Goal: Task Accomplishment & Management: Complete application form

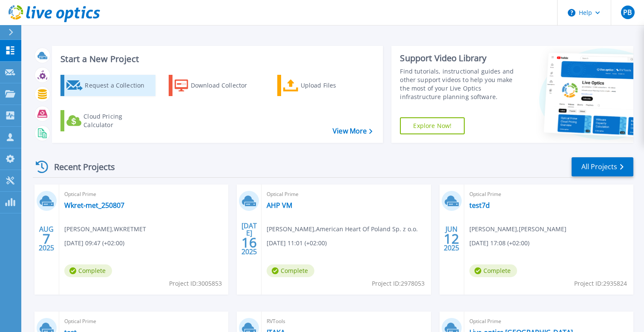
click at [125, 91] on div "Request a Collection" at bounding box center [119, 85] width 68 height 17
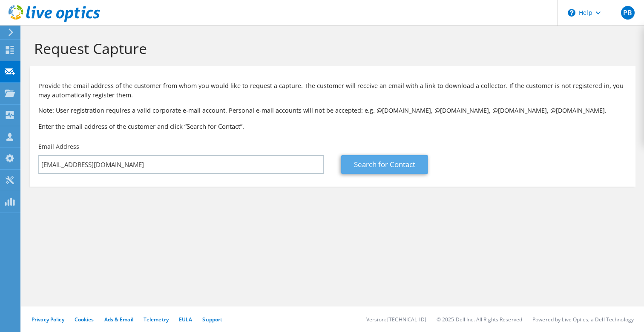
type input "[EMAIL_ADDRESS][DOMAIN_NAME]"
click at [408, 161] on link "Search for Contact" at bounding box center [384, 164] width 87 height 19
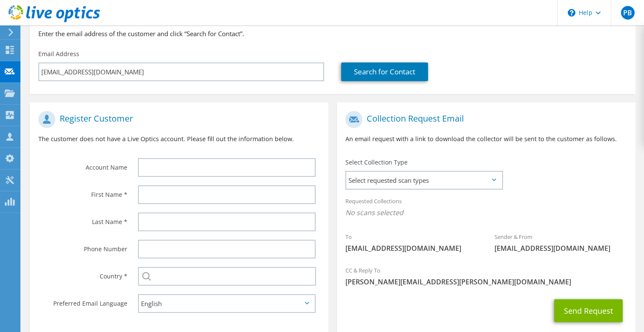
scroll to position [94, 0]
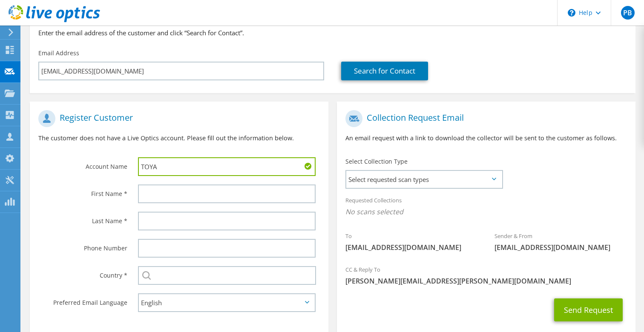
type input "TOYA"
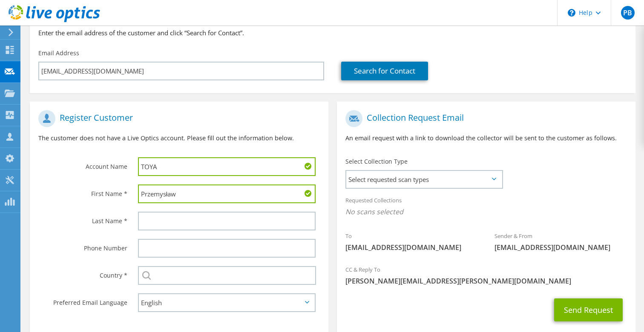
type input "Przemysław"
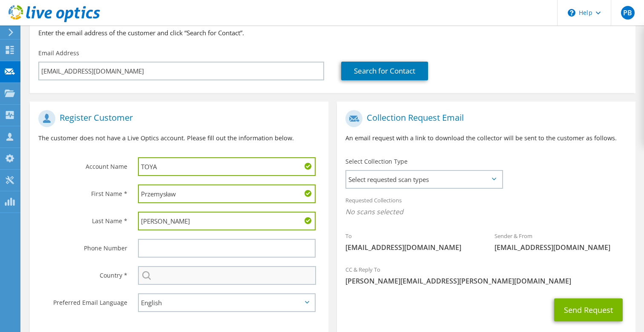
type input "[PERSON_NAME]"
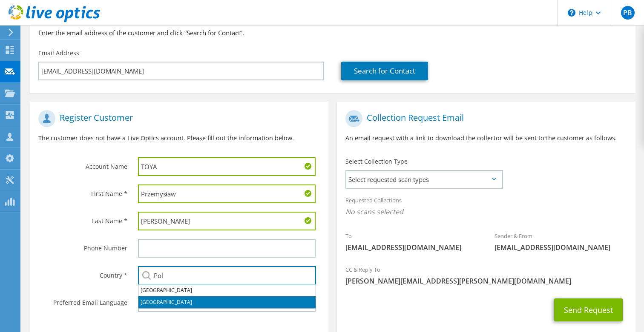
click at [189, 300] on li "[GEOGRAPHIC_DATA]" at bounding box center [226, 303] width 177 height 12
type input "[GEOGRAPHIC_DATA]"
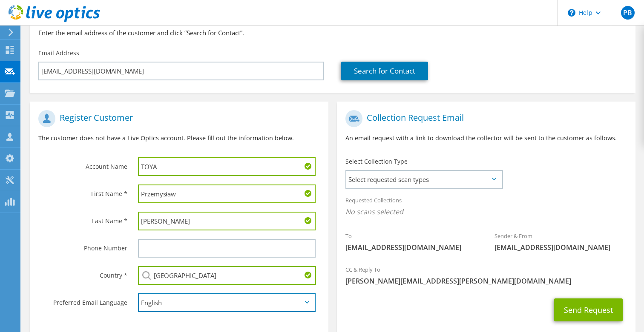
select select "pl-PL"
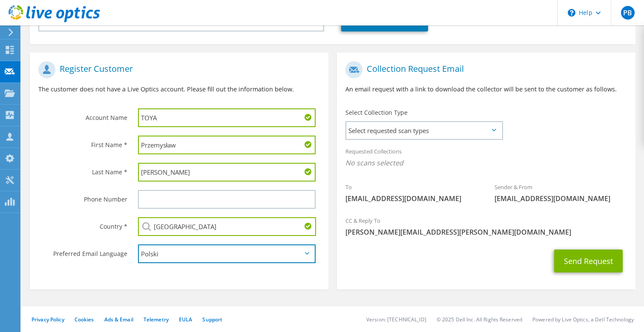
scroll to position [142, 0]
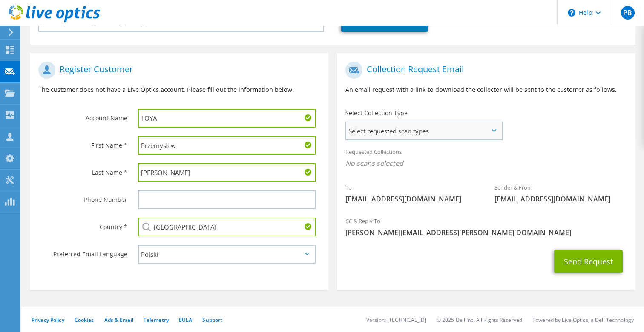
click at [391, 129] on span "Select requested scan types" at bounding box center [423, 131] width 155 height 17
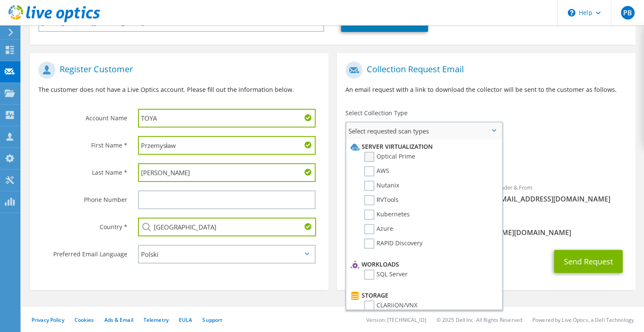
click at [369, 157] on label "Optical Prime" at bounding box center [389, 157] width 51 height 10
click at [0, 0] on input "Optical Prime" at bounding box center [0, 0] width 0 height 0
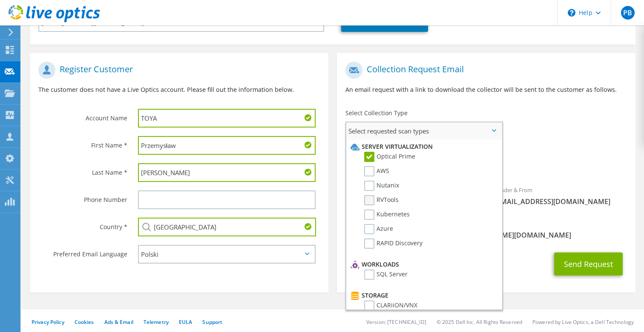
click at [370, 203] on label "RVTools" at bounding box center [381, 200] width 34 height 10
click at [0, 0] on input "RVTools" at bounding box center [0, 0] width 0 height 0
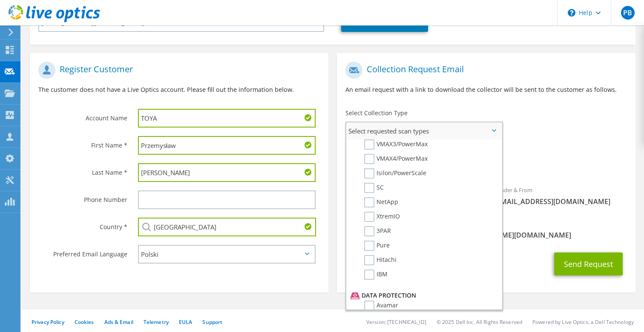
scroll to position [223, 0]
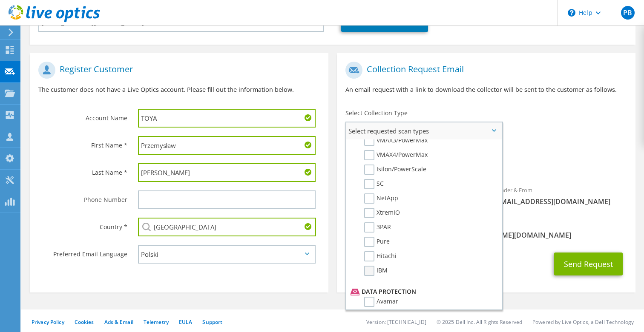
click at [370, 273] on label "IBM" at bounding box center [375, 271] width 23 height 10
click at [0, 0] on input "IBM" at bounding box center [0, 0] width 0 height 0
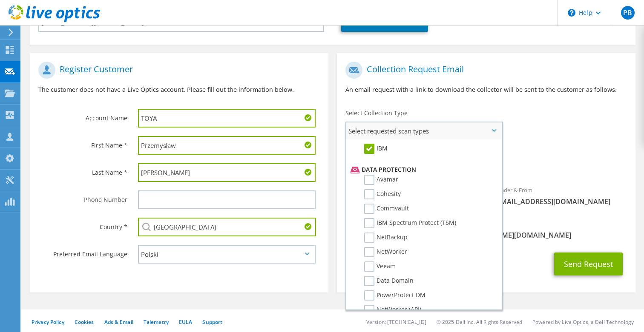
scroll to position [346, 0]
click at [370, 225] on label "IBM Spectrum Protect (TSM)" at bounding box center [410, 222] width 92 height 10
click at [0, 0] on input "IBM Spectrum Protect (TSM)" at bounding box center [0, 0] width 0 height 0
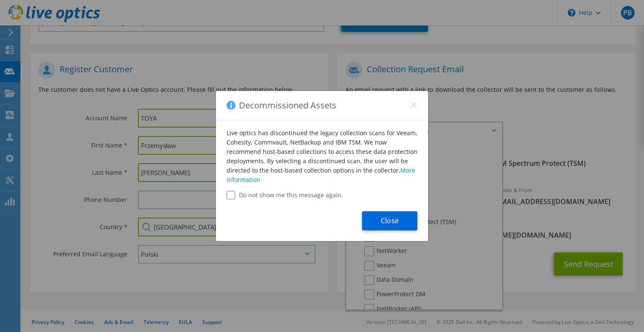
click at [392, 218] on button "Close" at bounding box center [389, 221] width 55 height 19
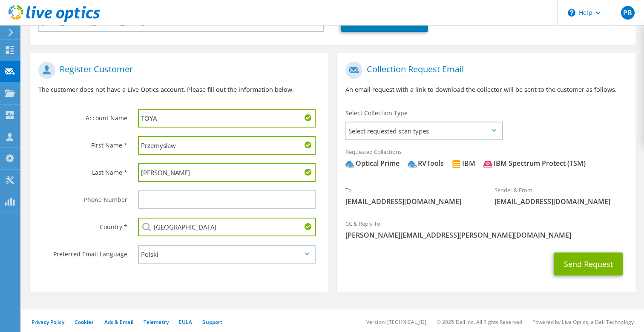
click at [494, 131] on icon at bounding box center [494, 130] width 4 height 3
click at [490, 133] on span "Select requested scan types" at bounding box center [423, 131] width 155 height 17
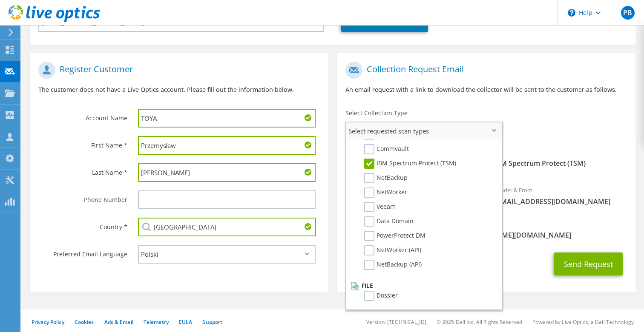
scroll to position [405, 0]
click at [542, 225] on div "CC & Reply To [PERSON_NAME][EMAIL_ADDRESS][PERSON_NAME][DOMAIN_NAME]" at bounding box center [486, 229] width 298 height 29
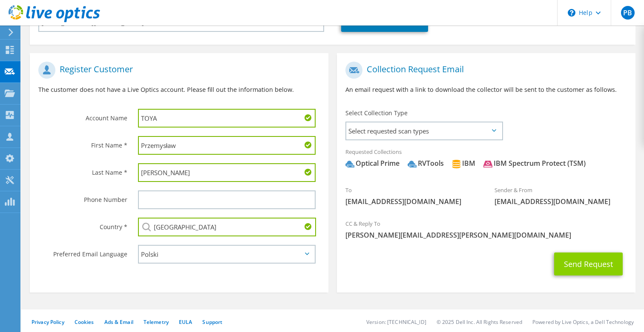
click at [579, 263] on button "Send Request" at bounding box center [588, 264] width 69 height 23
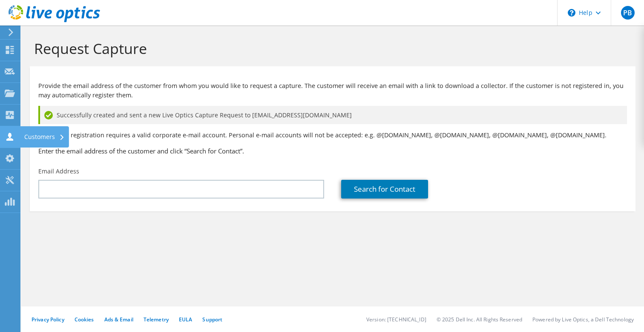
click at [6, 137] on icon at bounding box center [10, 137] width 10 height 8
